Goal: Transaction & Acquisition: Download file/media

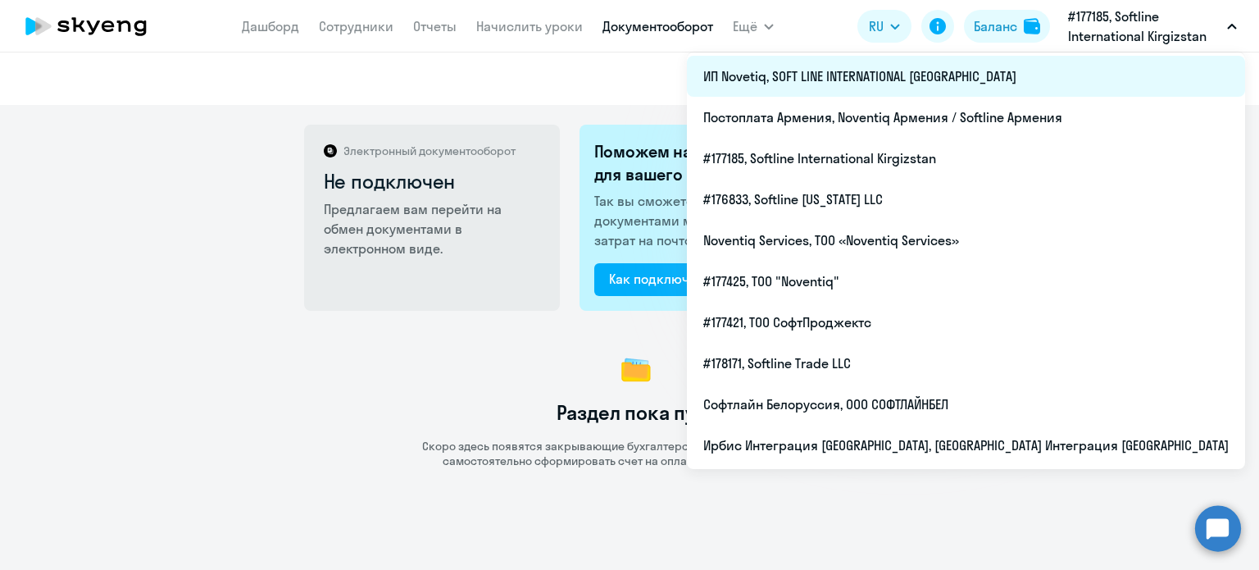
click at [1115, 72] on li "ИП Novetiq, SOFT LINE INTERNATIONAL [GEOGRAPHIC_DATA]" at bounding box center [966, 76] width 558 height 41
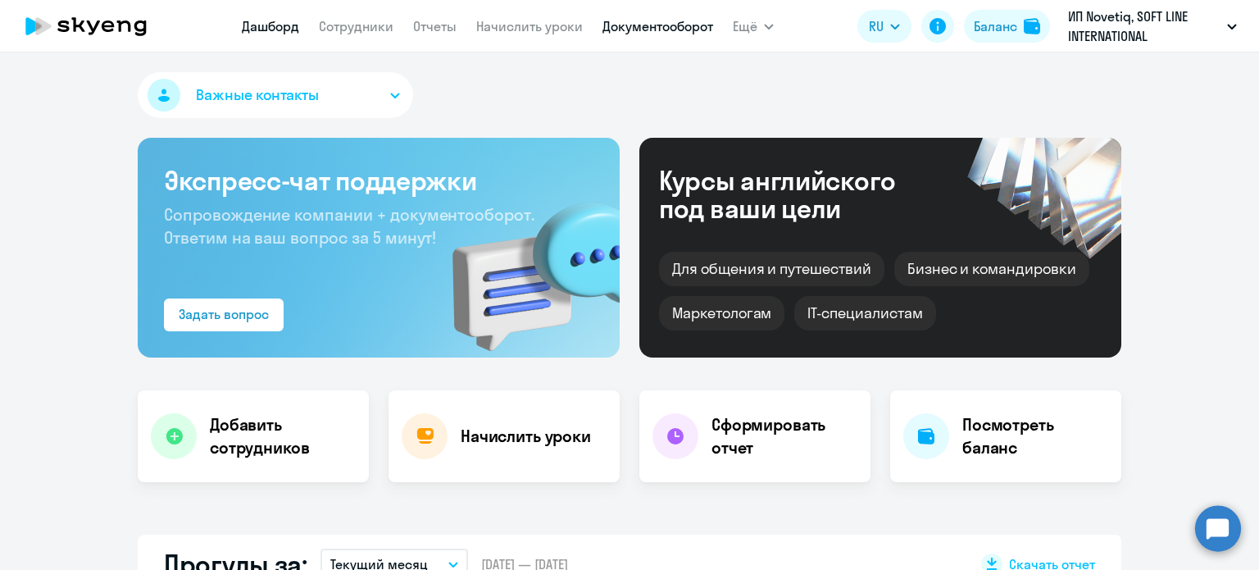
click at [637, 25] on link "Документооборот" at bounding box center [657, 26] width 111 height 16
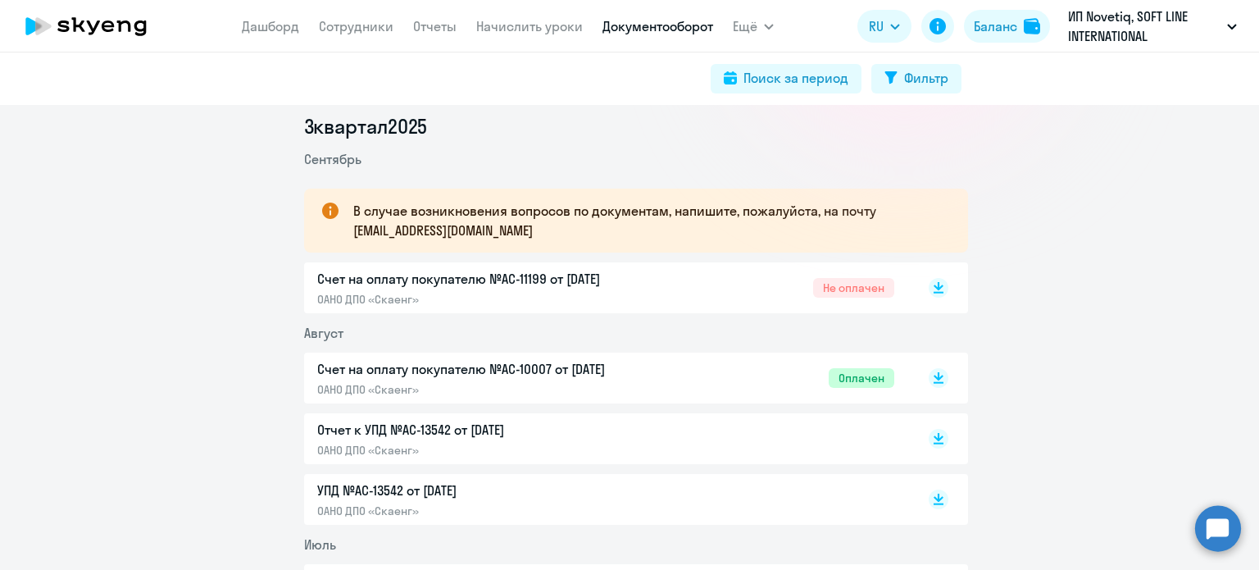
scroll to position [246, 0]
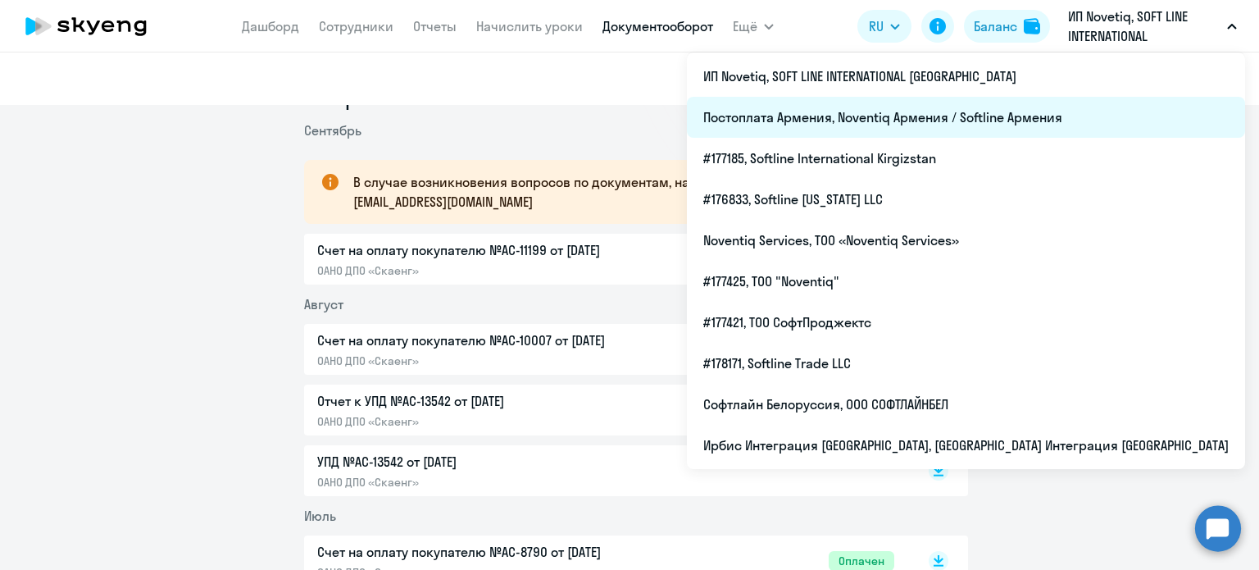
click at [1101, 118] on li "Постоплата Армения, Noventiq Армения / Softline Армения" at bounding box center [966, 117] width 558 height 41
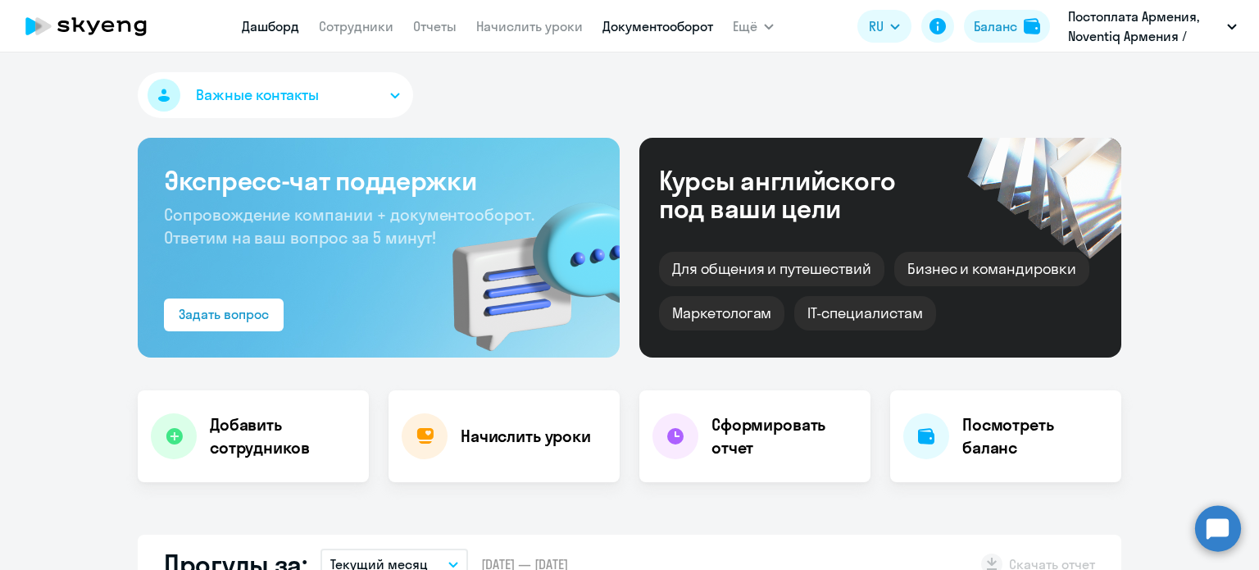
click at [645, 21] on link "Документооборот" at bounding box center [657, 26] width 111 height 16
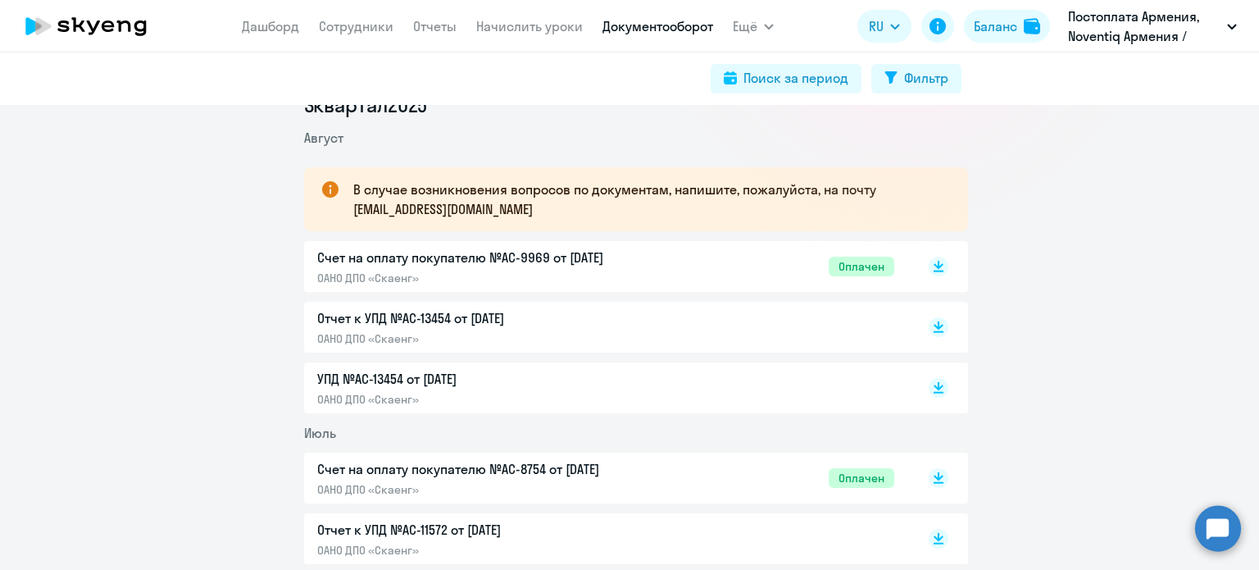
scroll to position [246, 0]
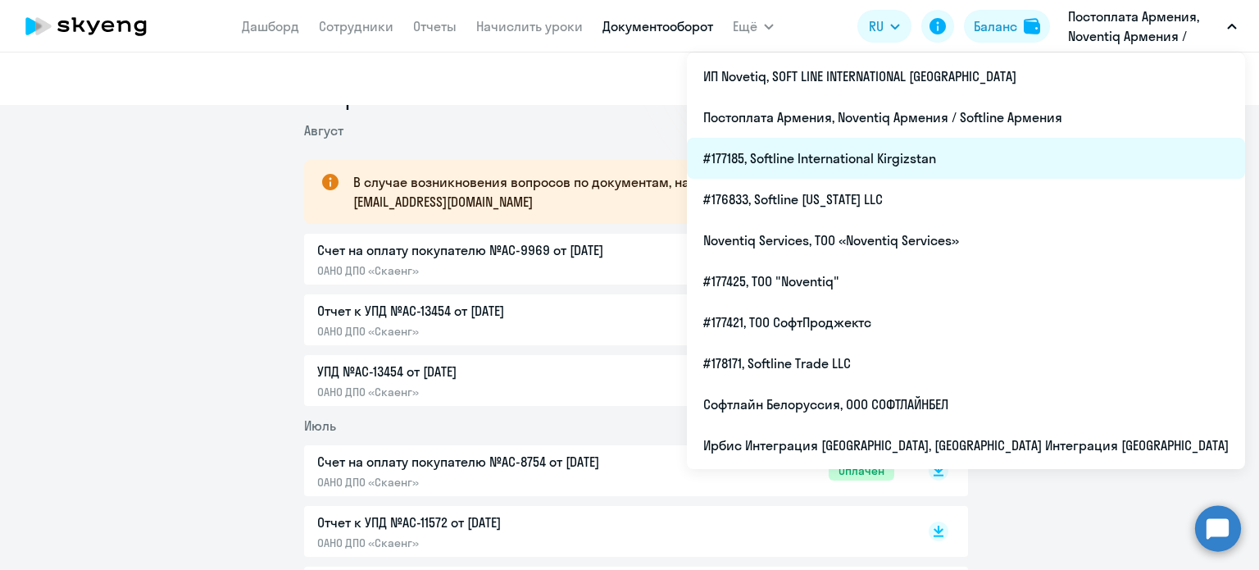
click at [1094, 169] on li "#177185, Softline International Kirgizstan" at bounding box center [966, 158] width 558 height 41
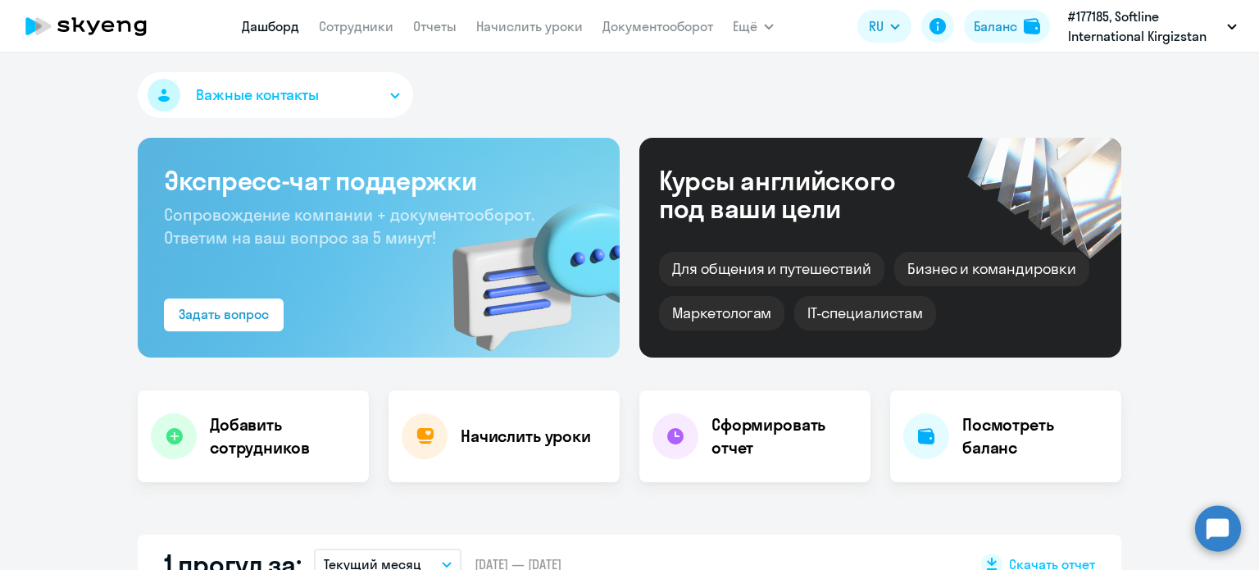
click at [685, 37] on nav "[PERSON_NAME] Отчеты Начислить уроки Документооборот" at bounding box center [477, 26] width 471 height 33
click at [688, 26] on link "Документооборот" at bounding box center [657, 26] width 111 height 16
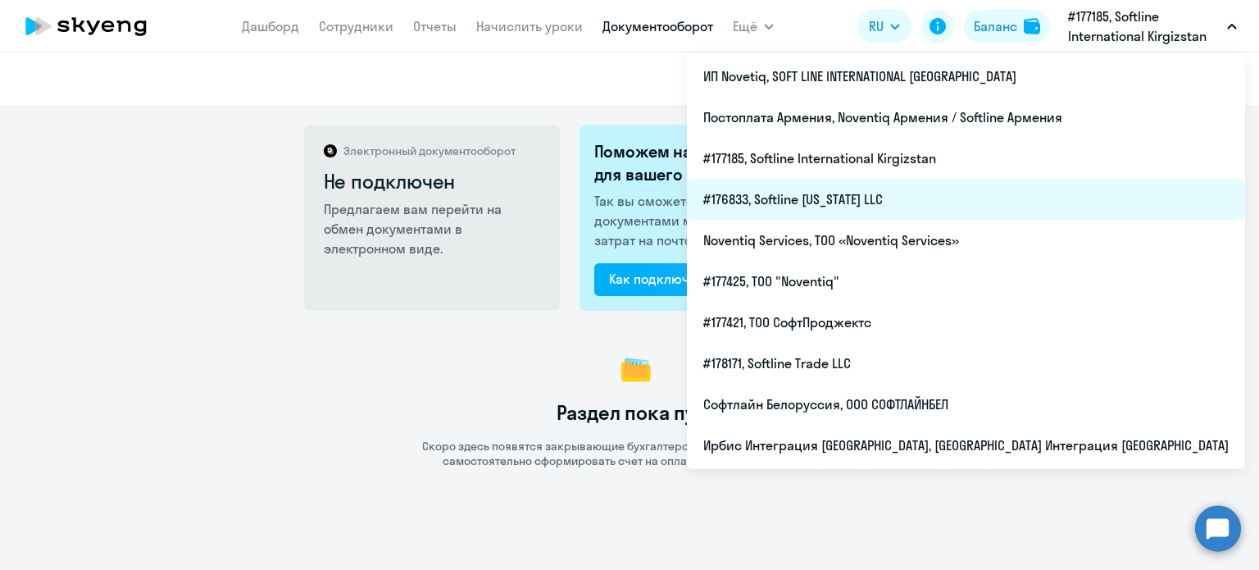
click at [1016, 204] on li "#176833, Softline [US_STATE] LLC" at bounding box center [966, 199] width 558 height 41
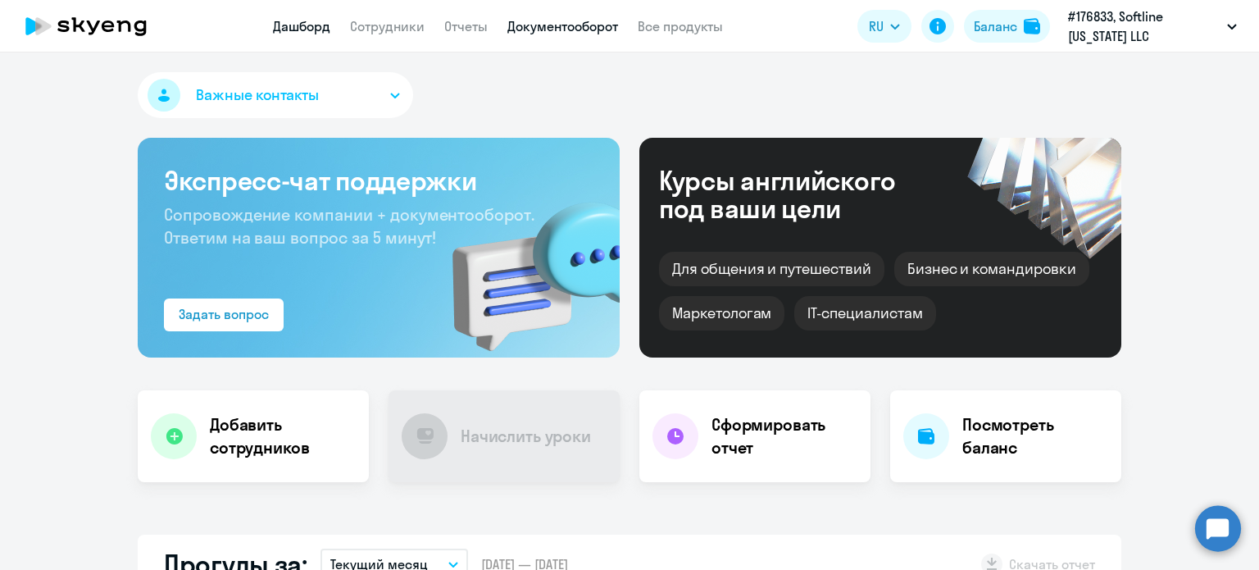
select select "30"
click at [585, 23] on link "Документооборот" at bounding box center [562, 26] width 111 height 16
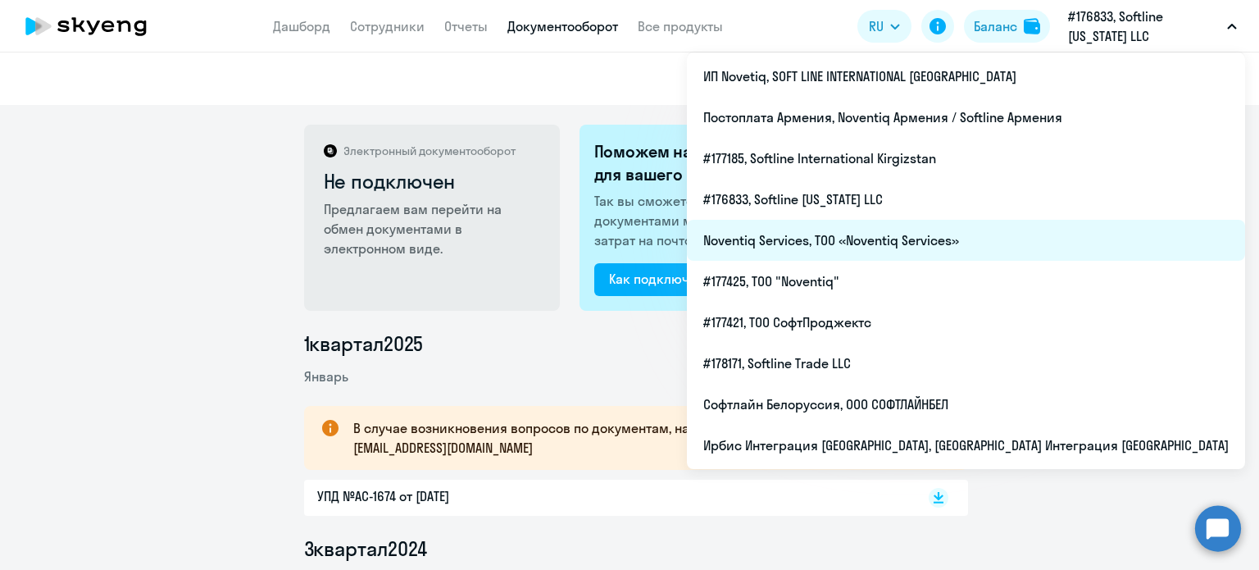
click at [1064, 243] on li "Noventiq Services, ТОО «Noventiq Services»" at bounding box center [966, 240] width 558 height 41
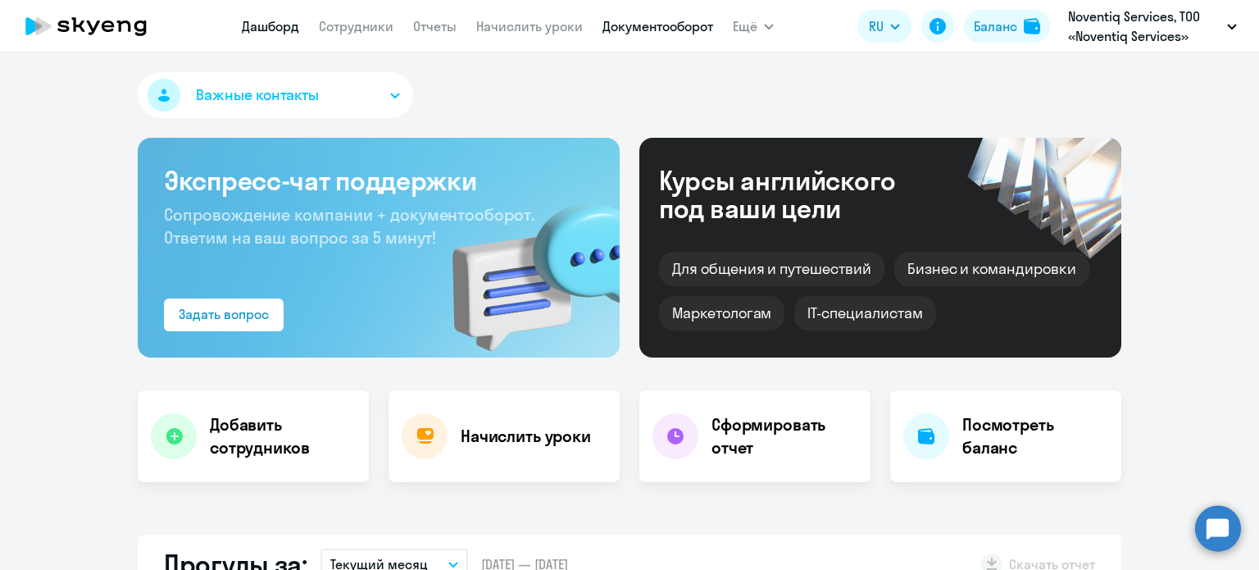
click at [636, 31] on link "Документооборот" at bounding box center [657, 26] width 111 height 16
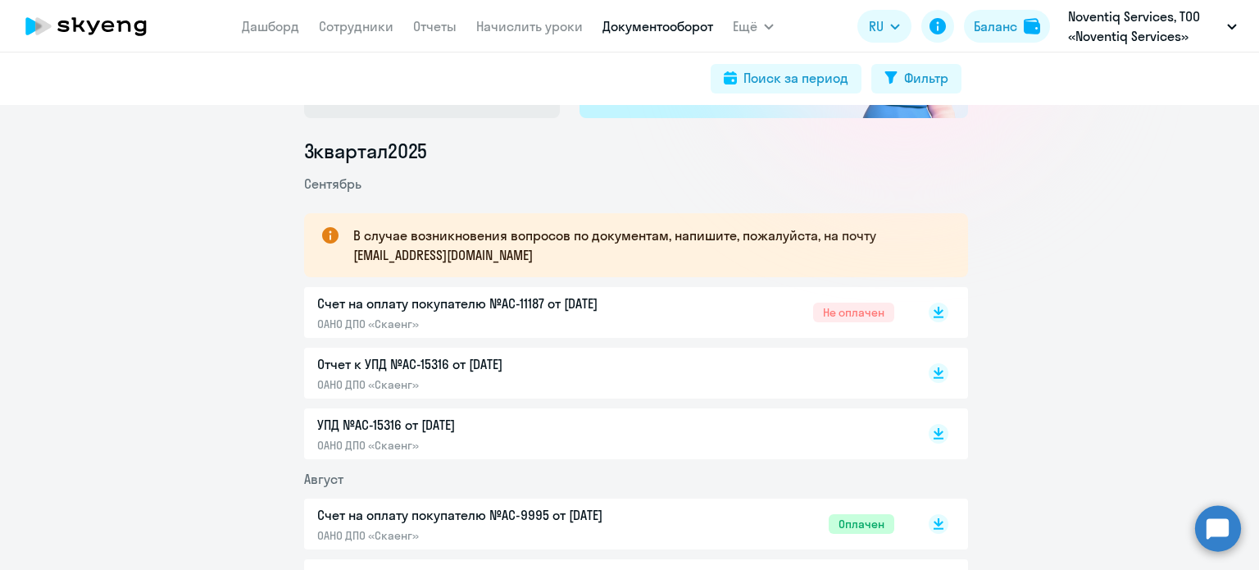
scroll to position [246, 0]
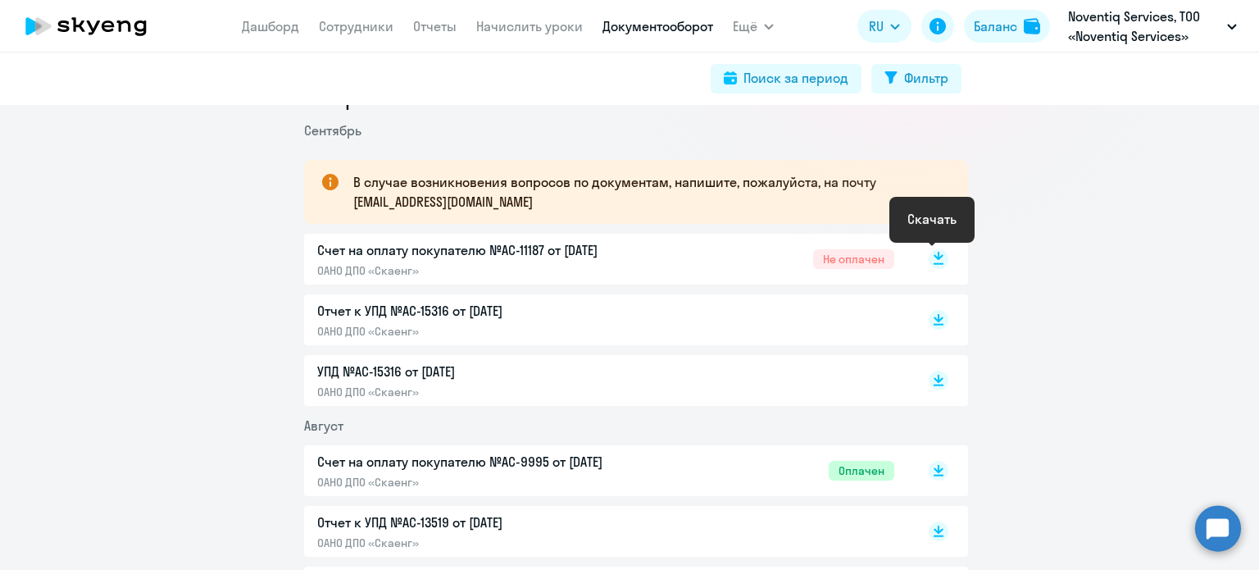
click at [934, 261] on rect at bounding box center [938, 259] width 20 height 20
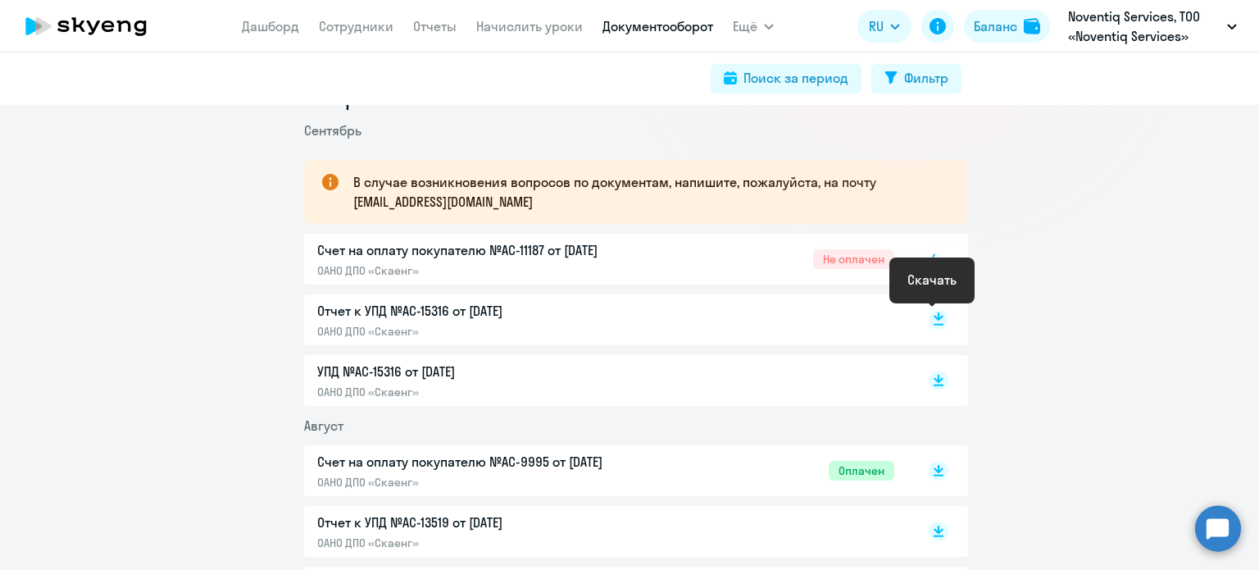
click at [928, 319] on rect at bounding box center [938, 320] width 20 height 20
click at [935, 381] on rect at bounding box center [938, 380] width 20 height 20
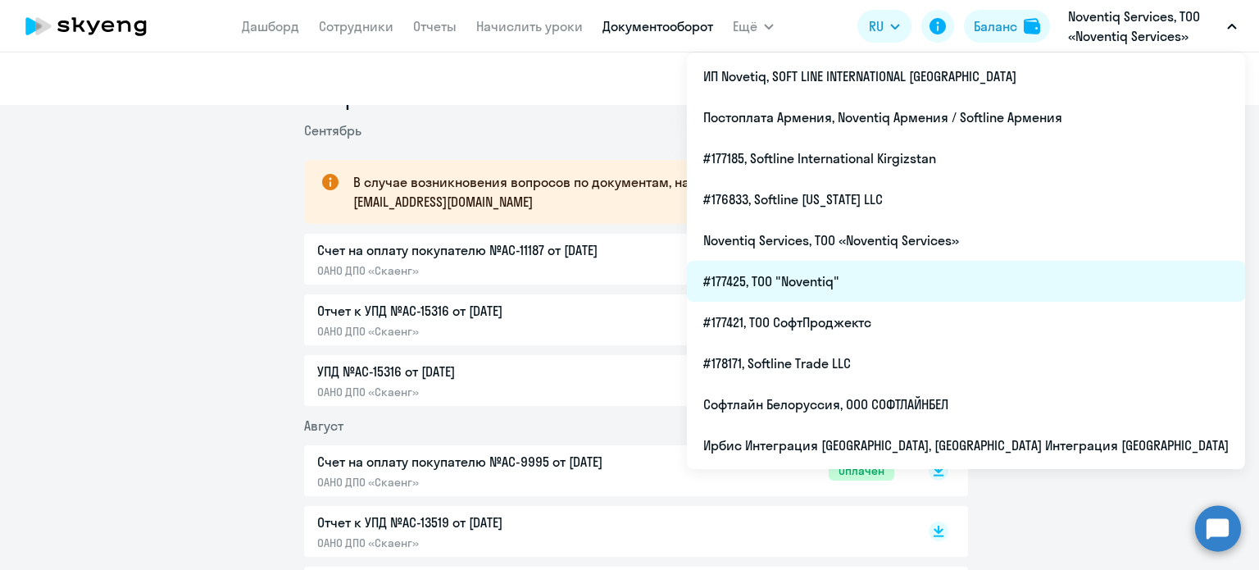
click at [1036, 283] on li "#177425, ТОО "Noventiq"" at bounding box center [966, 281] width 558 height 41
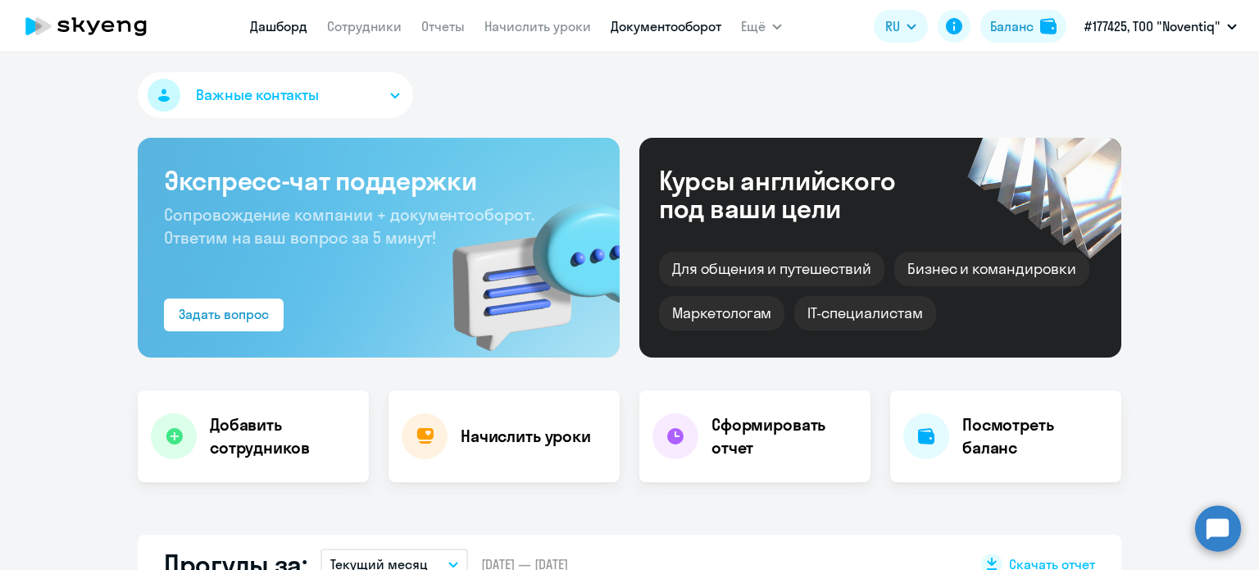
click at [629, 24] on link "Документооборот" at bounding box center [665, 26] width 111 height 16
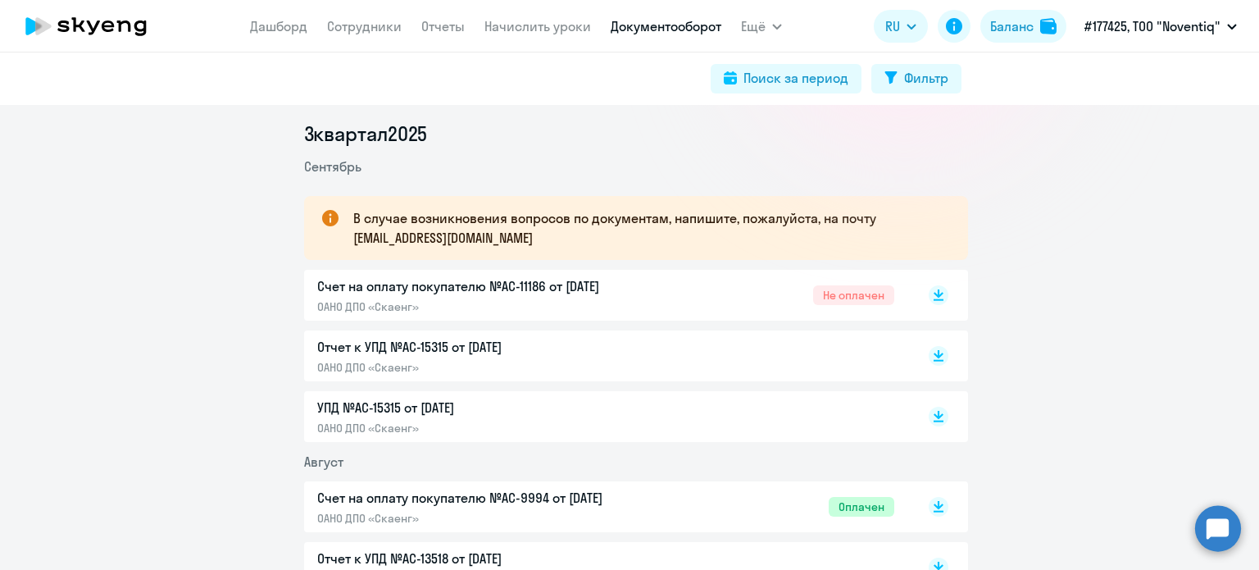
scroll to position [246, 0]
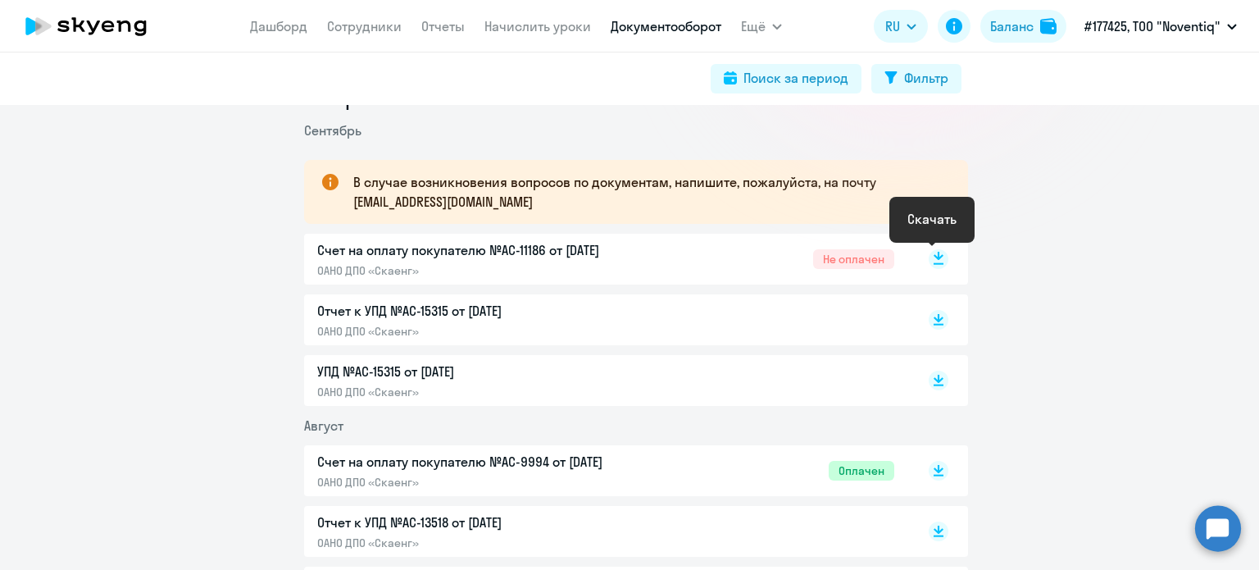
click at [933, 258] on icon at bounding box center [938, 256] width 10 height 8
click at [928, 320] on rect at bounding box center [938, 320] width 20 height 20
click at [929, 384] on rect at bounding box center [938, 380] width 20 height 20
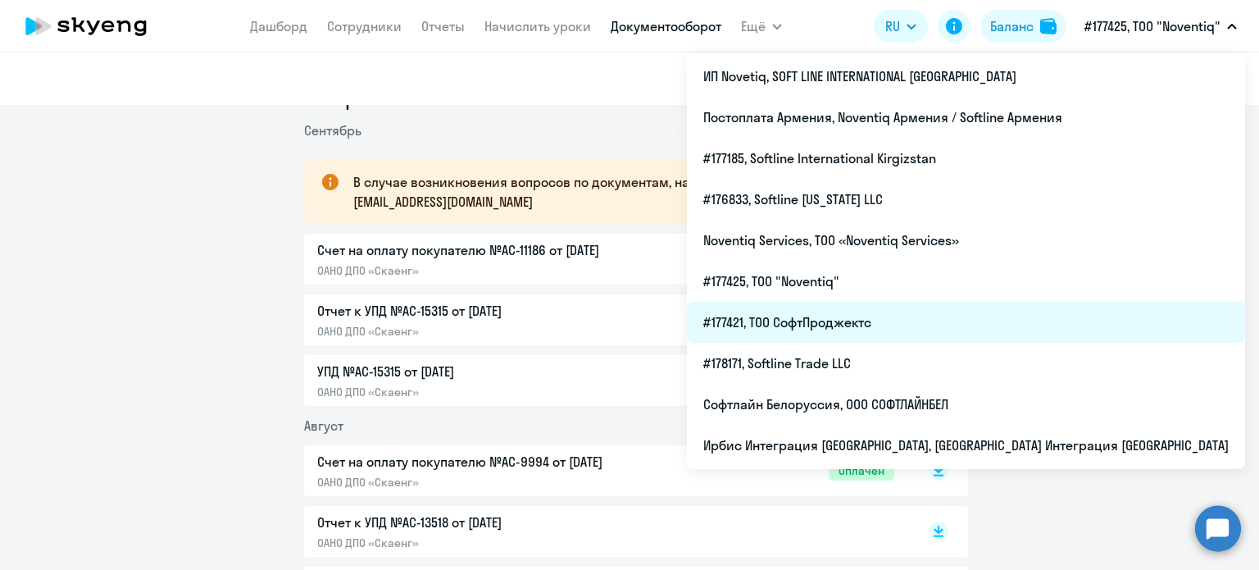
click at [1016, 320] on li "#177421, ТОО СофтПроджектс" at bounding box center [966, 322] width 558 height 41
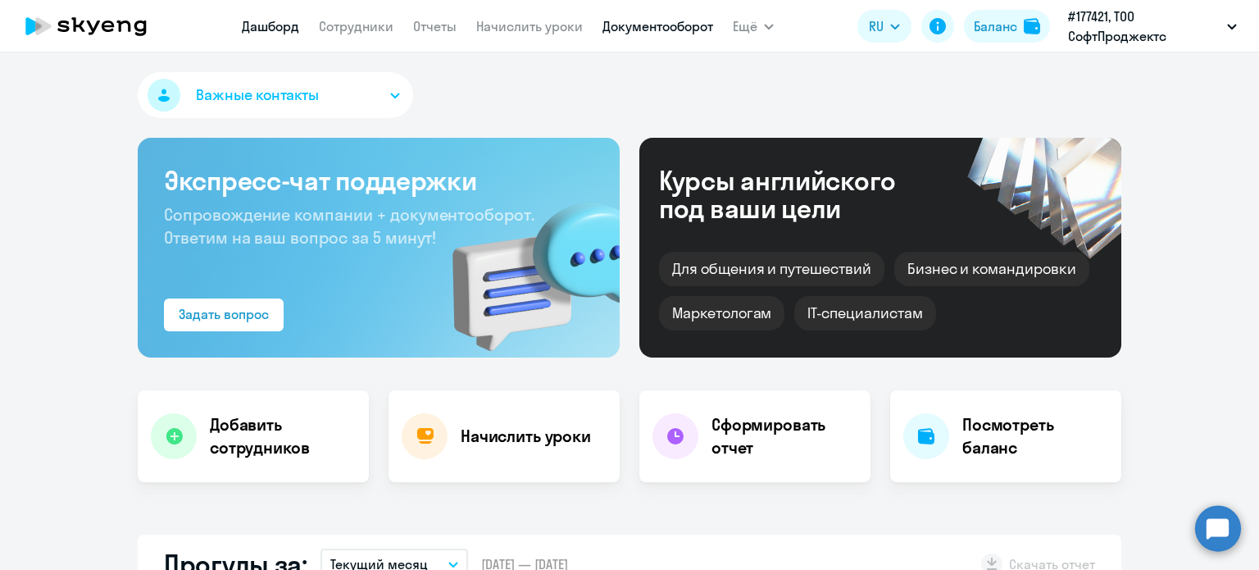
click at [681, 28] on link "Документооборот" at bounding box center [657, 26] width 111 height 16
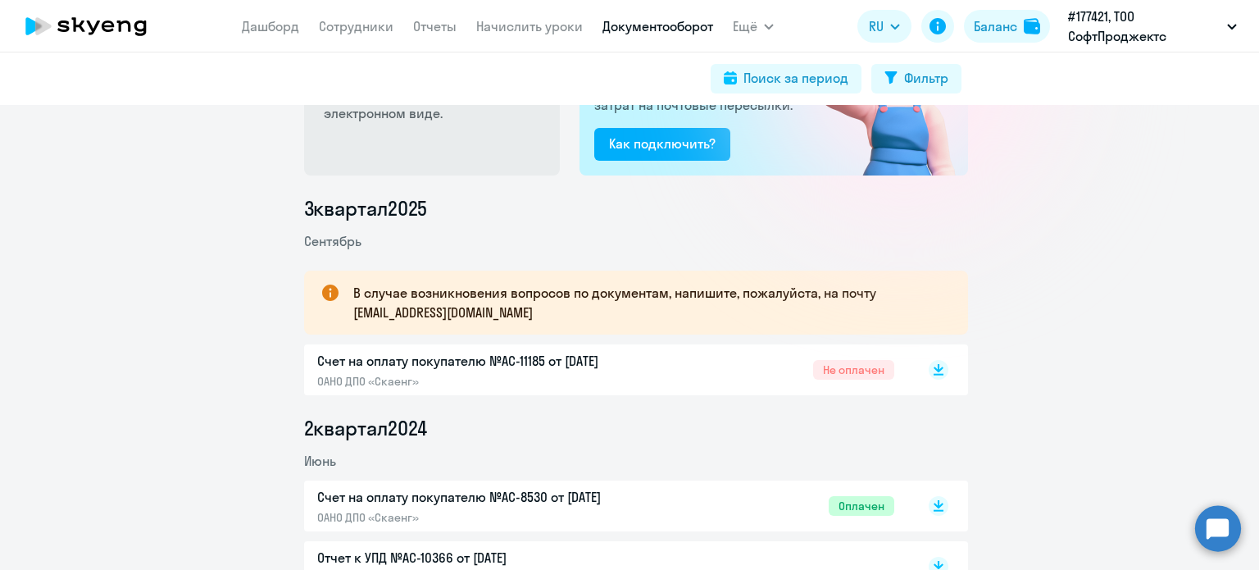
scroll to position [164, 0]
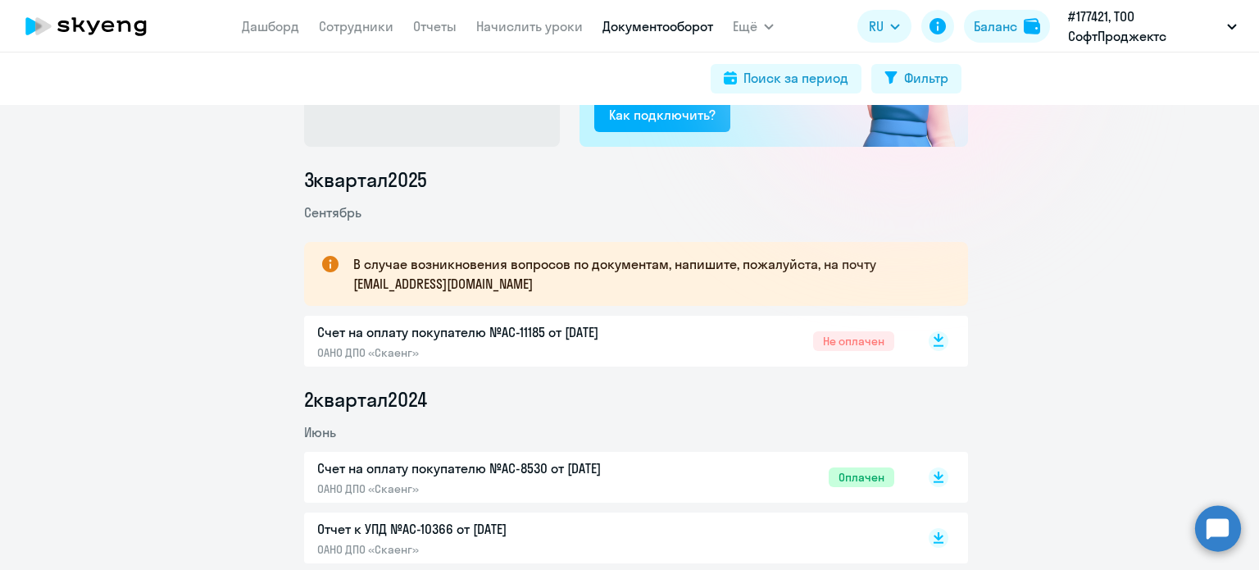
click at [928, 347] on rect at bounding box center [938, 341] width 20 height 20
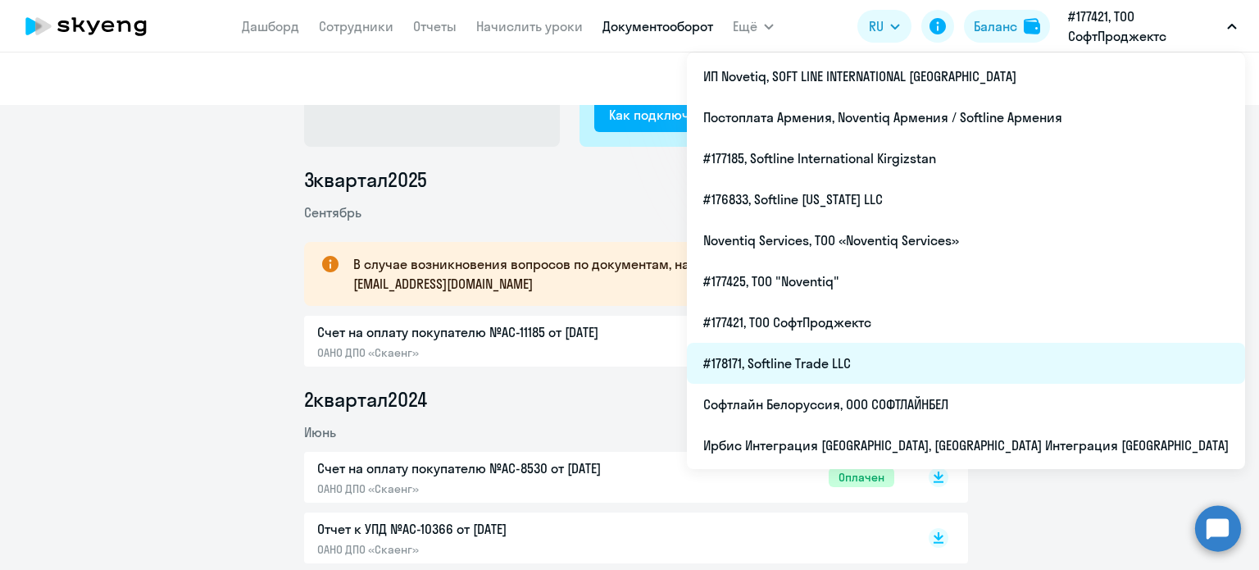
click at [954, 372] on li "#178171, Softline Trade LLC" at bounding box center [966, 363] width 558 height 41
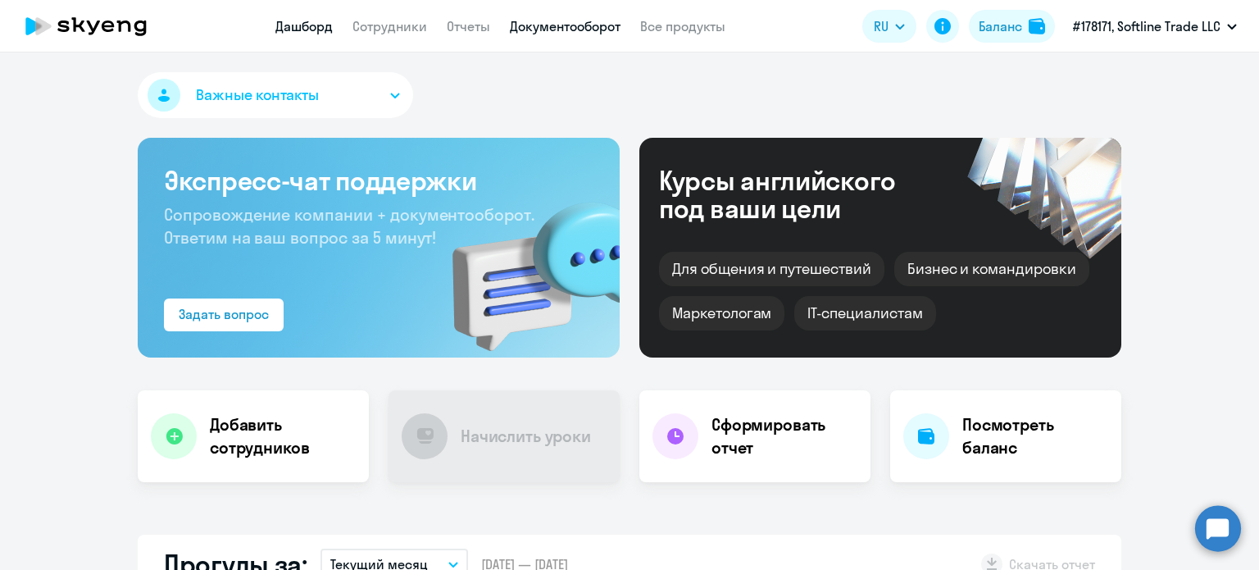
click at [597, 31] on link "Документооборот" at bounding box center [565, 26] width 111 height 16
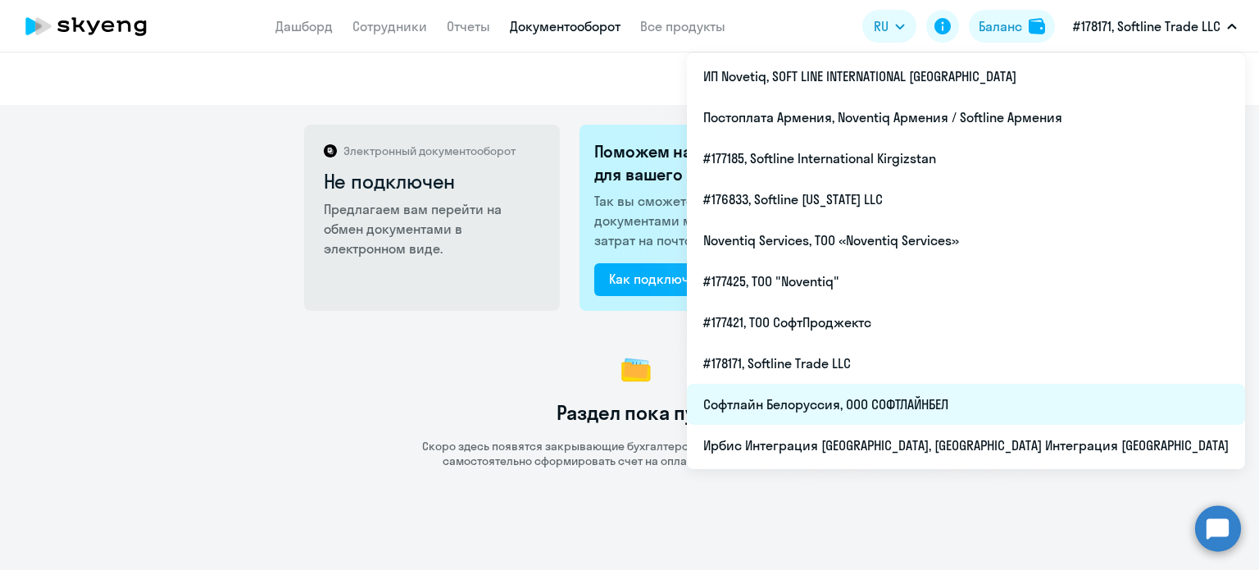
click at [1082, 388] on li "Софтлайн Белоруссия, ООО СОФТЛАЙНБЕЛ" at bounding box center [966, 404] width 558 height 41
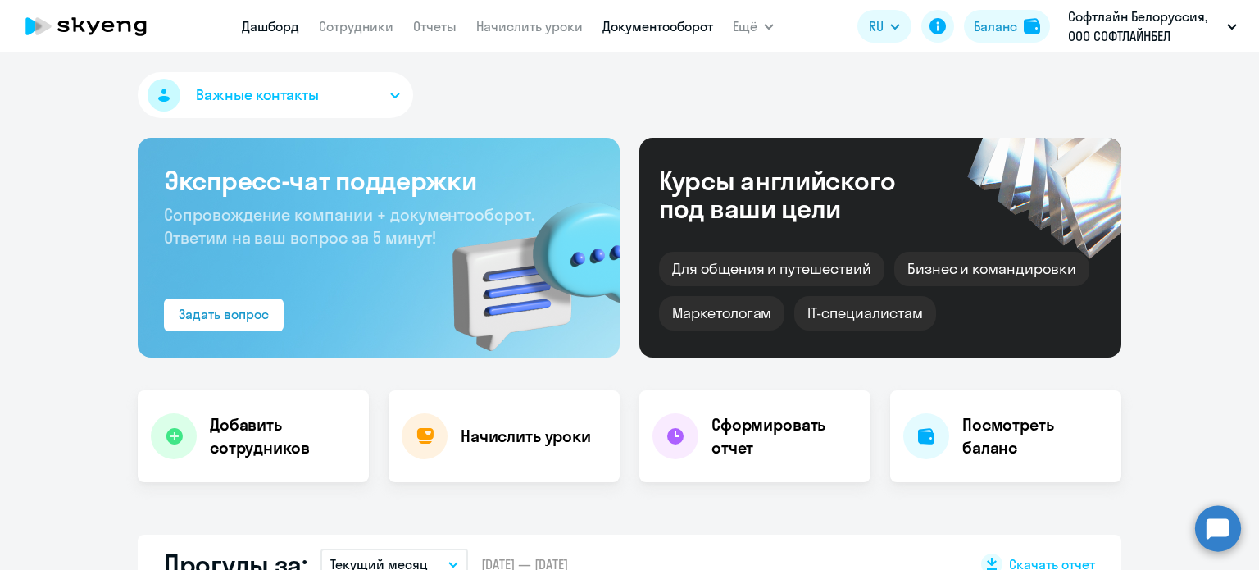
click at [603, 34] on link "Документооборот" at bounding box center [657, 26] width 111 height 16
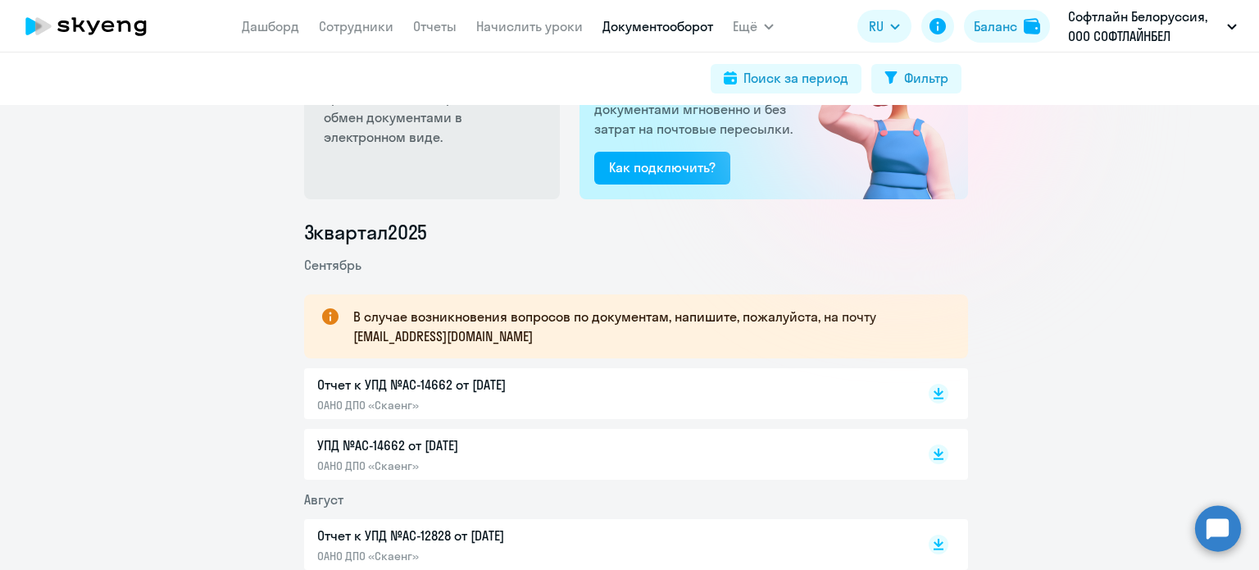
scroll to position [164, 0]
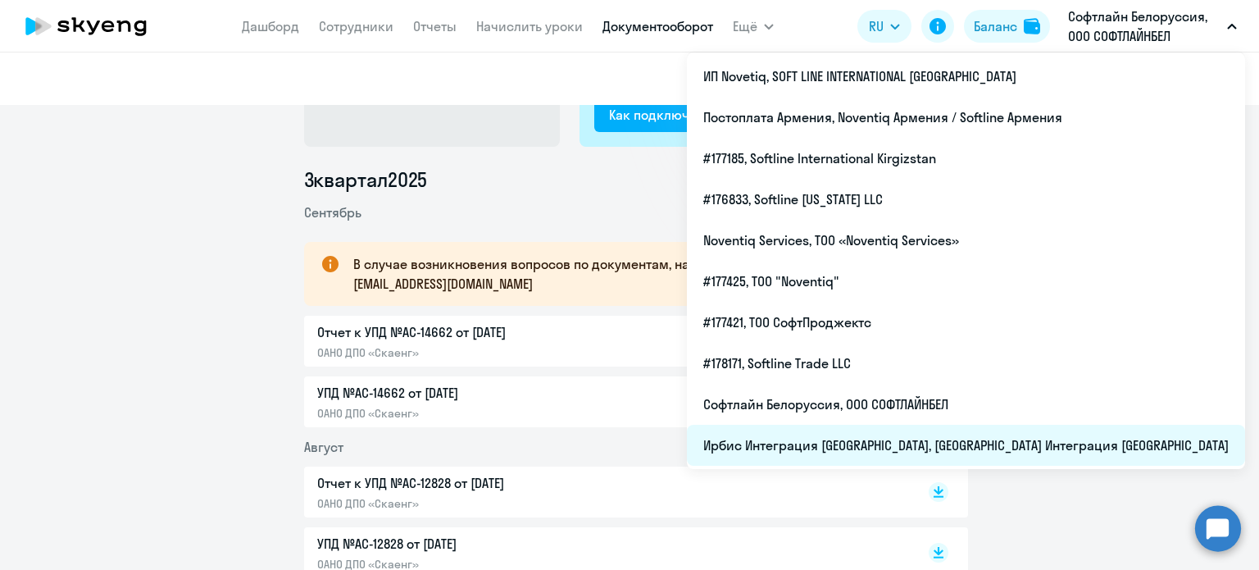
click at [1038, 436] on li "Ирбис Интеграция [GEOGRAPHIC_DATA], [GEOGRAPHIC_DATA] Интеграция [GEOGRAPHIC_DA…" at bounding box center [966, 444] width 558 height 41
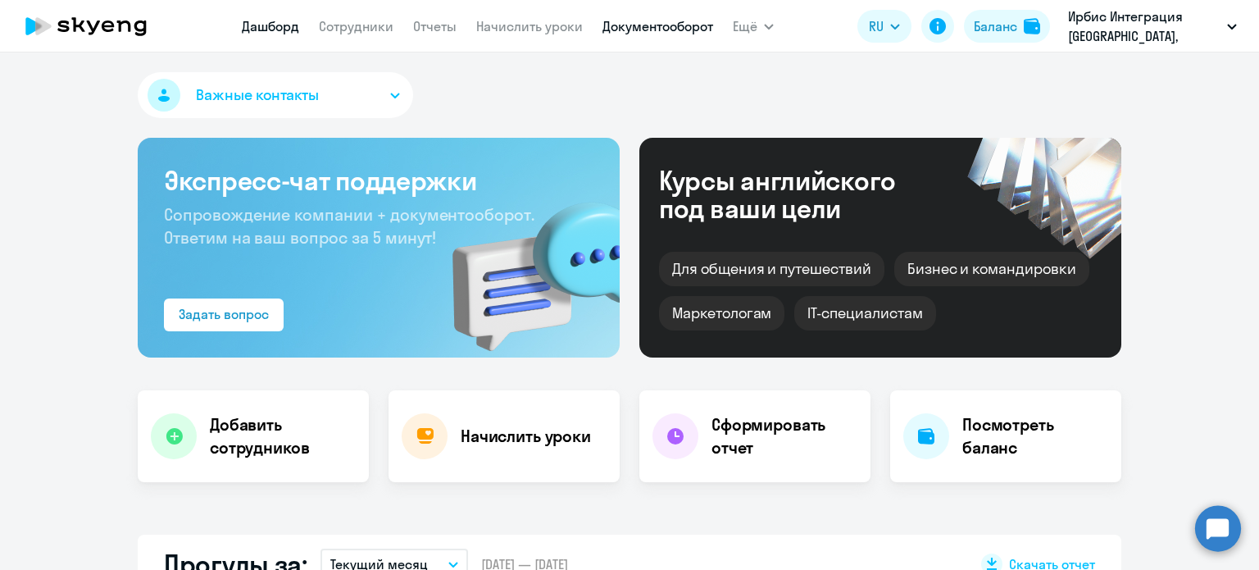
click at [659, 25] on link "Документооборот" at bounding box center [657, 26] width 111 height 16
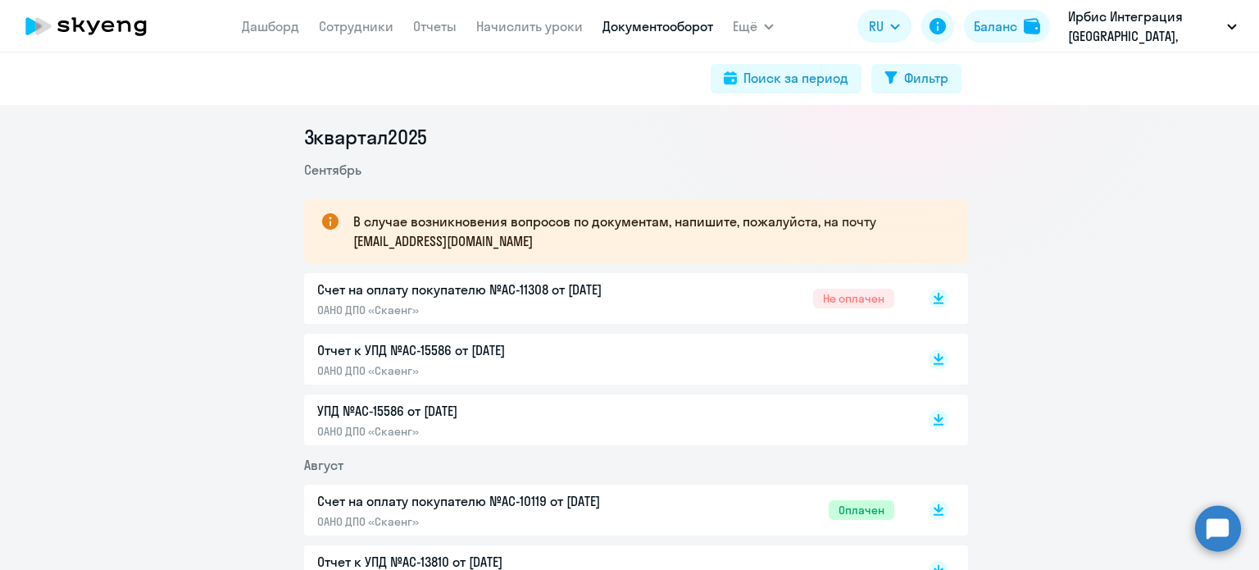
scroll to position [246, 0]
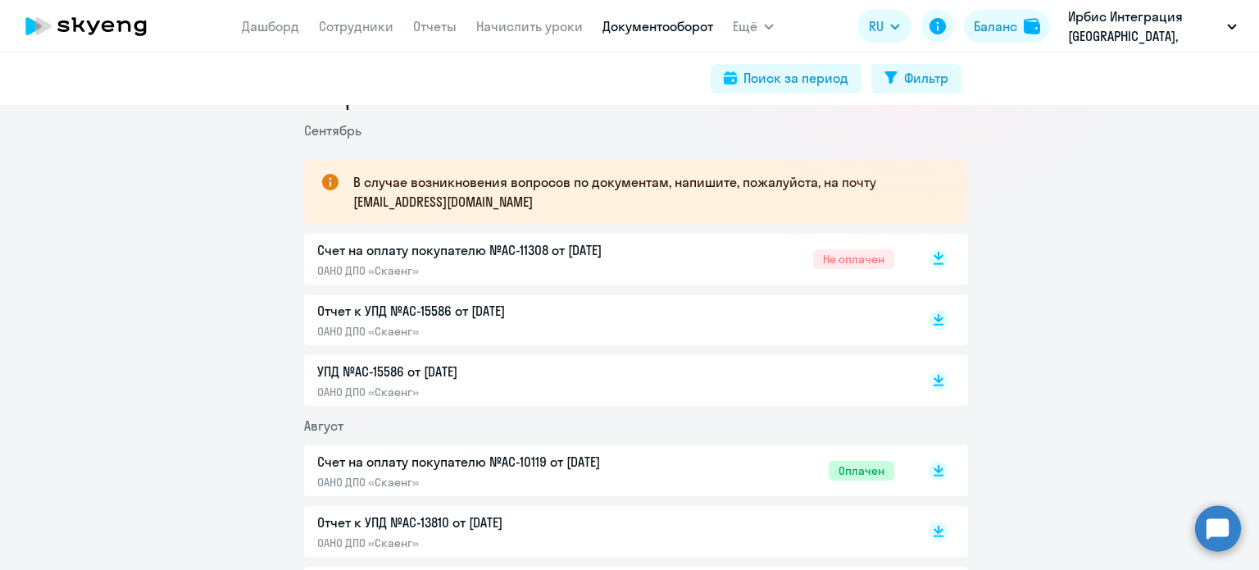
click at [935, 249] on icon at bounding box center [938, 259] width 20 height 20
click at [928, 314] on rect at bounding box center [938, 320] width 20 height 20
click at [933, 379] on icon at bounding box center [938, 377] width 10 height 8
